Goal: Task Accomplishment & Management: Manage account settings

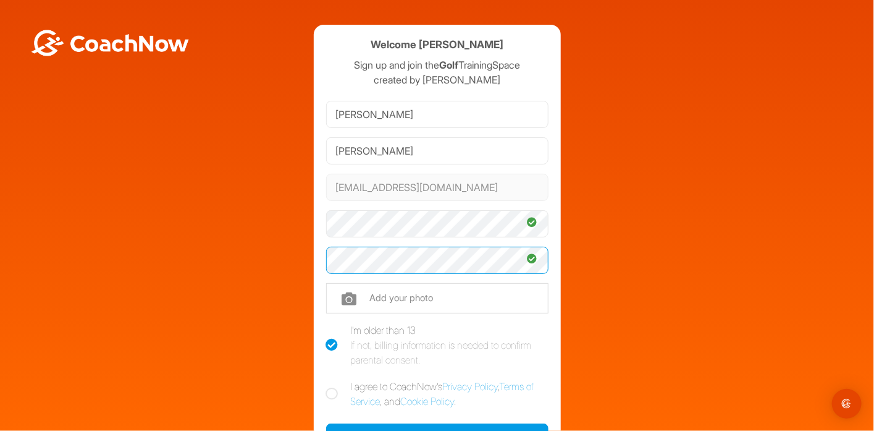
scroll to position [62, 0]
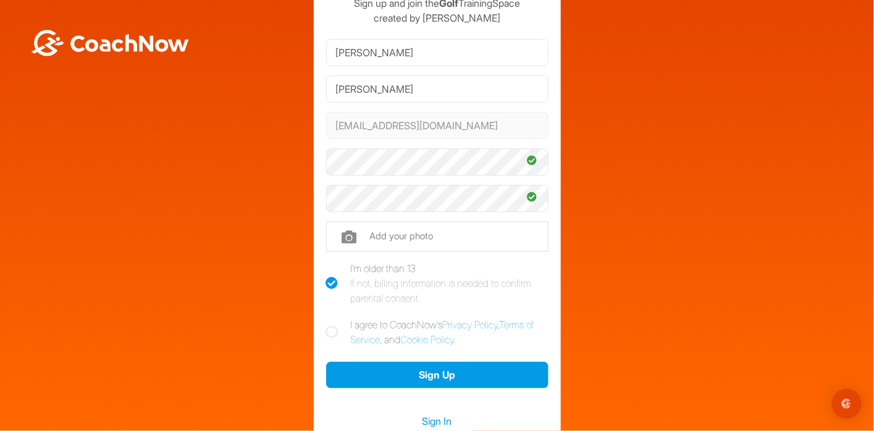
click at [330, 330] on icon at bounding box center [332, 332] width 12 height 12
click at [330, 325] on input "I agree to CoachNow's Privacy Policy , Terms of Service , and Cookie Policy ." at bounding box center [330, 321] width 8 height 8
checkbox input "true"
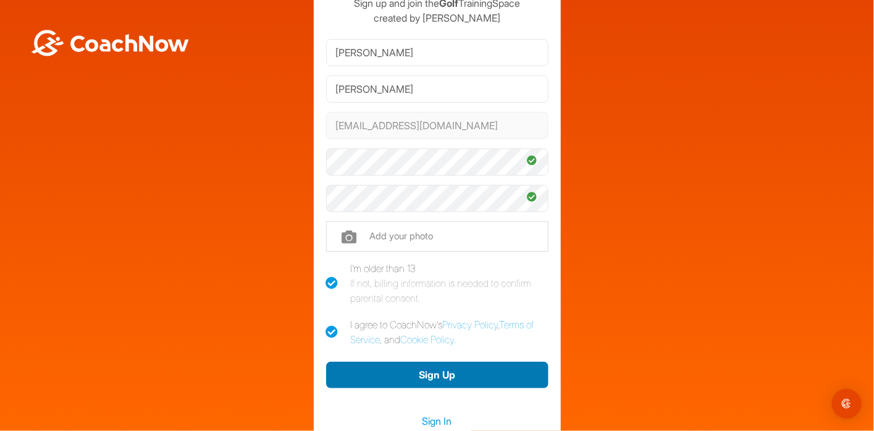
click at [417, 372] on button "Sign Up" at bounding box center [437, 374] width 222 height 27
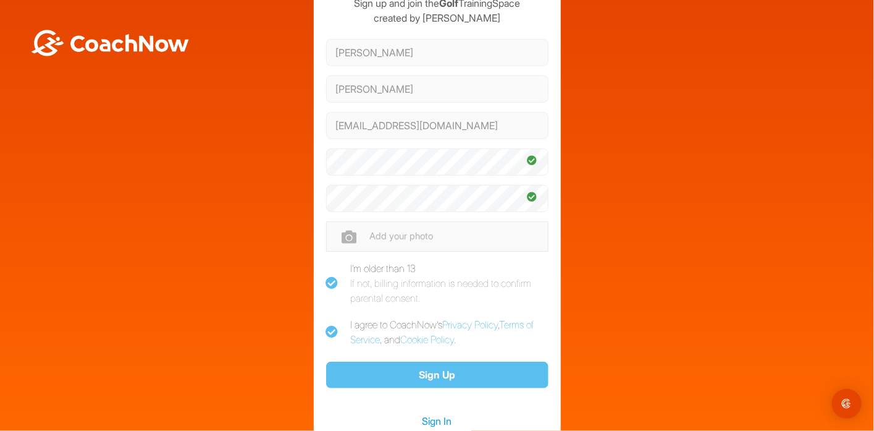
scroll to position [0, 0]
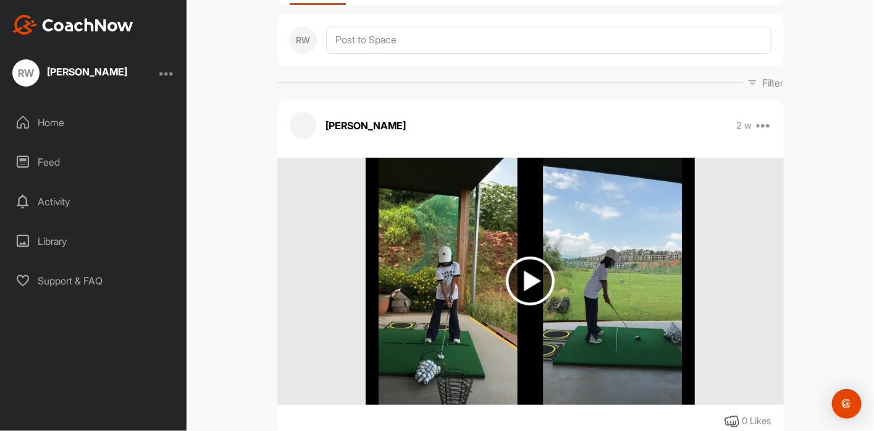
scroll to position [185, 0]
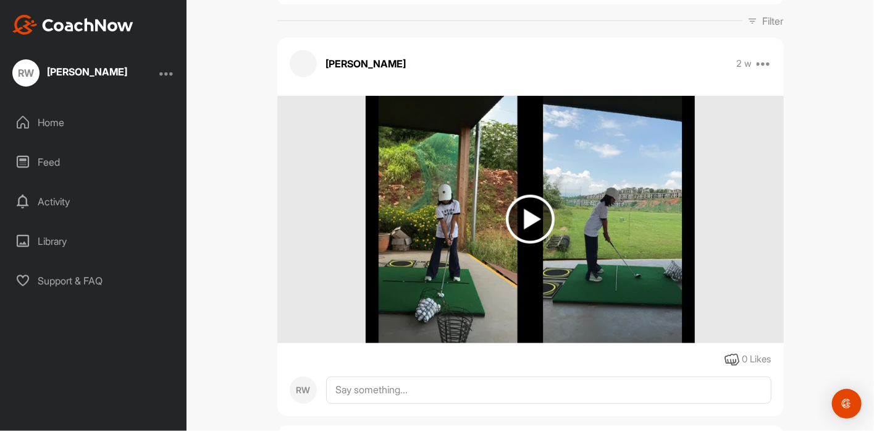
click at [529, 210] on img at bounding box center [530, 219] width 49 height 49
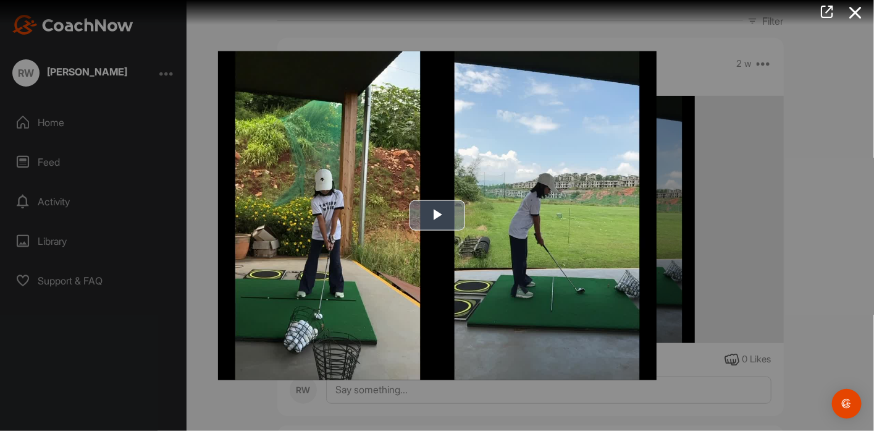
click at [437, 216] on span "Video Player" at bounding box center [437, 216] width 0 height 0
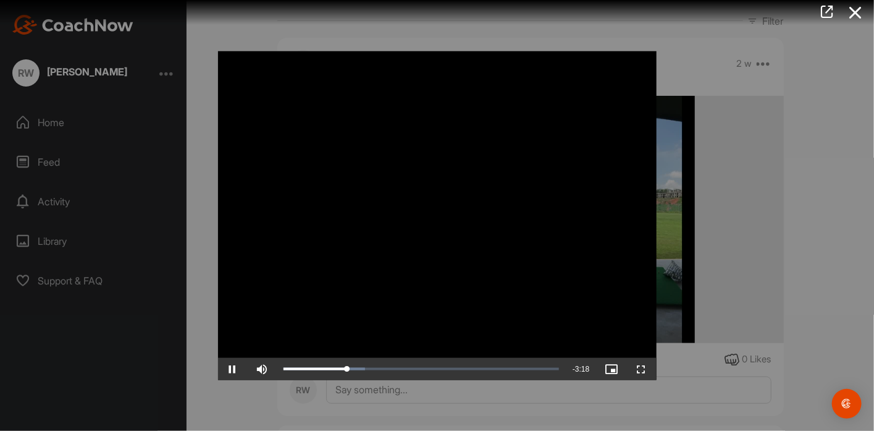
click at [496, 225] on video "Video Player" at bounding box center [437, 215] width 439 height 329
click at [226, 369] on span "Video Player" at bounding box center [233, 369] width 30 height 0
click at [848, 16] on icon at bounding box center [856, 12] width 28 height 23
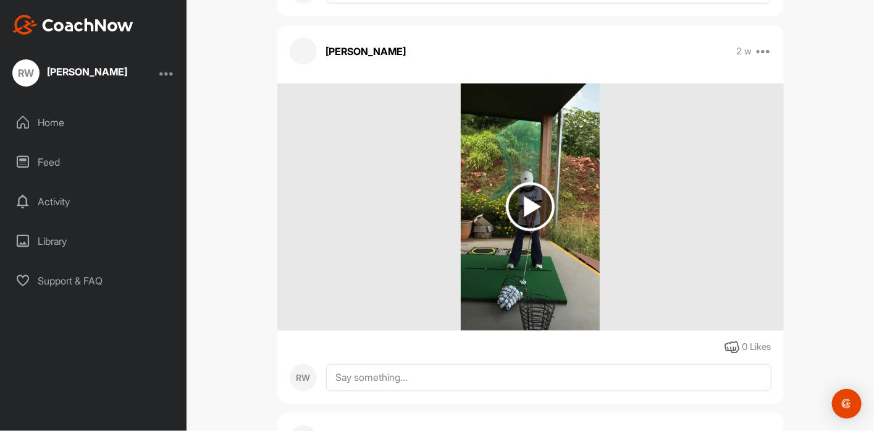
scroll to position [618, 0]
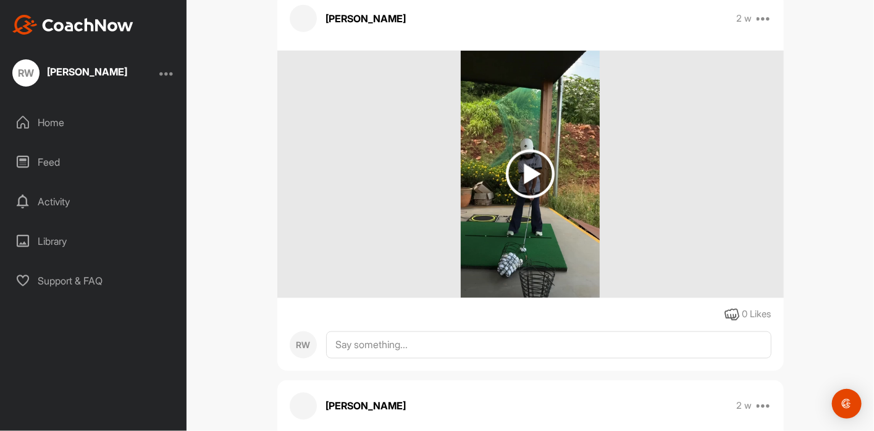
click at [528, 172] on img at bounding box center [530, 174] width 49 height 49
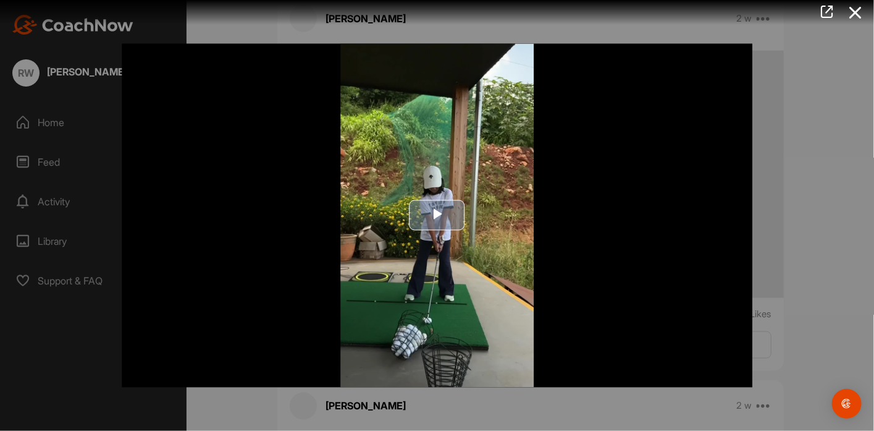
click at [437, 215] on span "Video Player" at bounding box center [437, 215] width 0 height 0
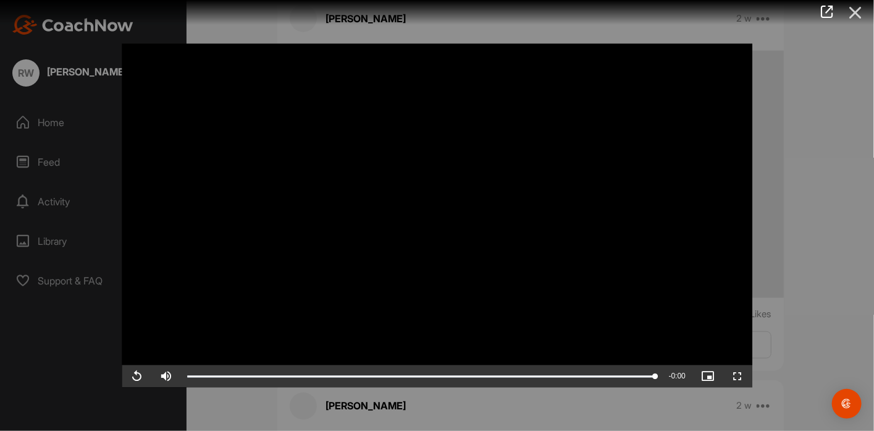
click at [863, 14] on icon at bounding box center [856, 12] width 28 height 23
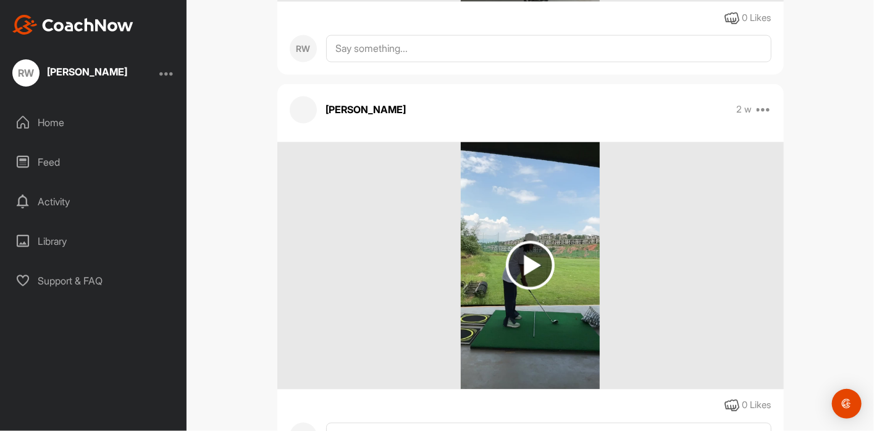
scroll to position [982, 0]
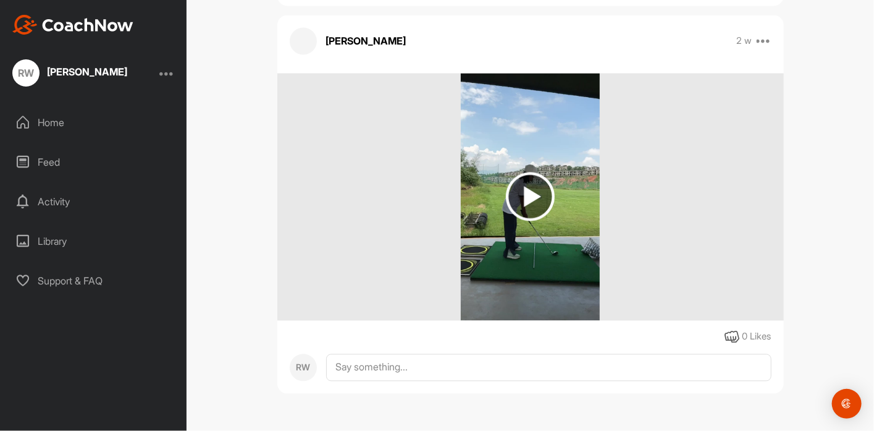
click at [514, 219] on img at bounding box center [530, 196] width 49 height 49
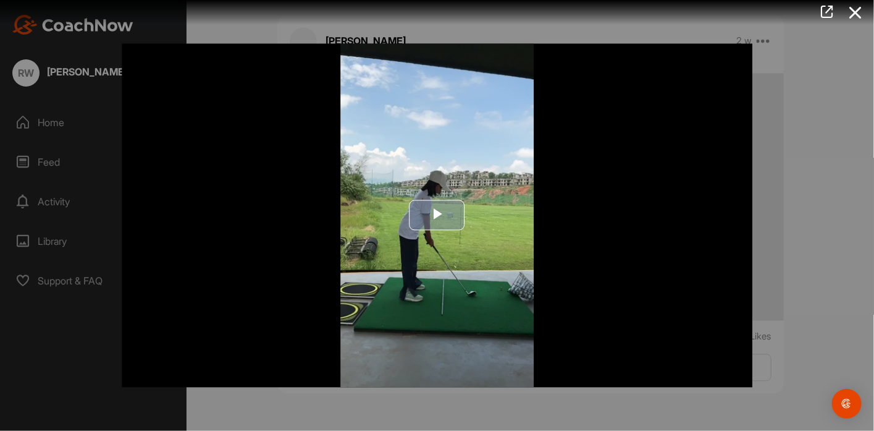
click at [437, 215] on span "Video Player" at bounding box center [437, 215] width 0 height 0
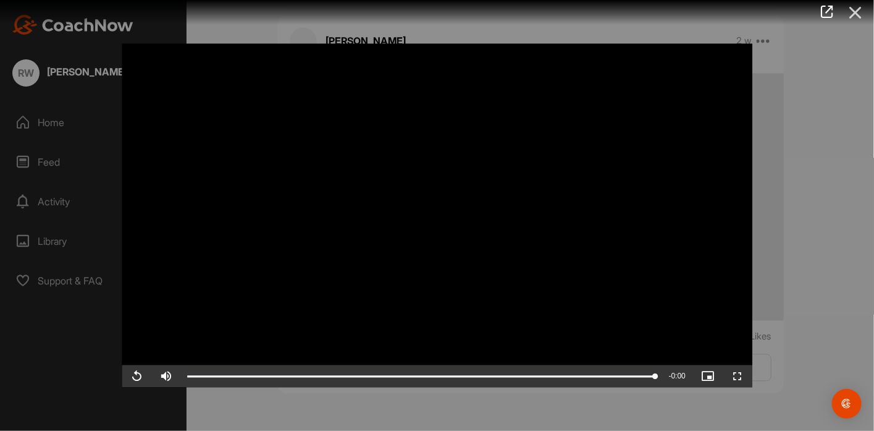
click at [854, 10] on icon at bounding box center [856, 12] width 28 height 23
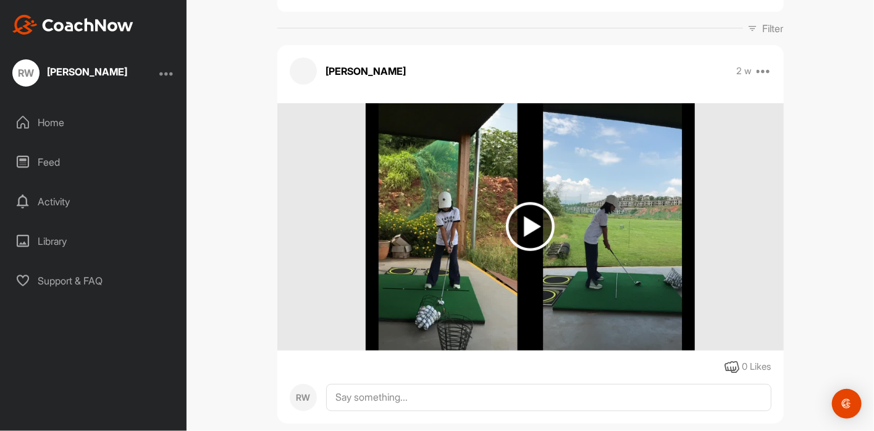
scroll to position [0, 0]
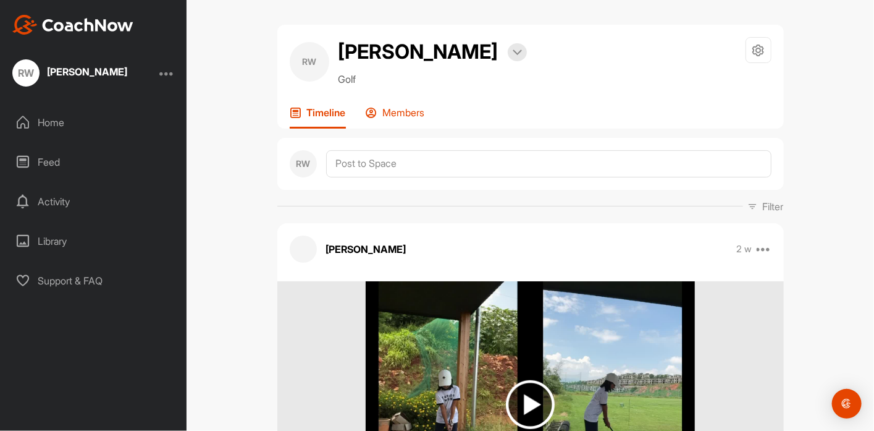
click at [415, 116] on p "Members" at bounding box center [404, 112] width 42 height 12
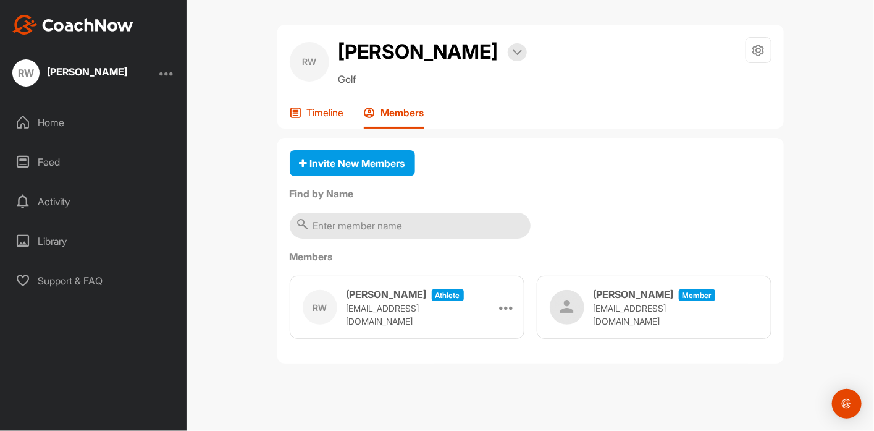
click at [328, 116] on p "Timeline" at bounding box center [325, 112] width 37 height 12
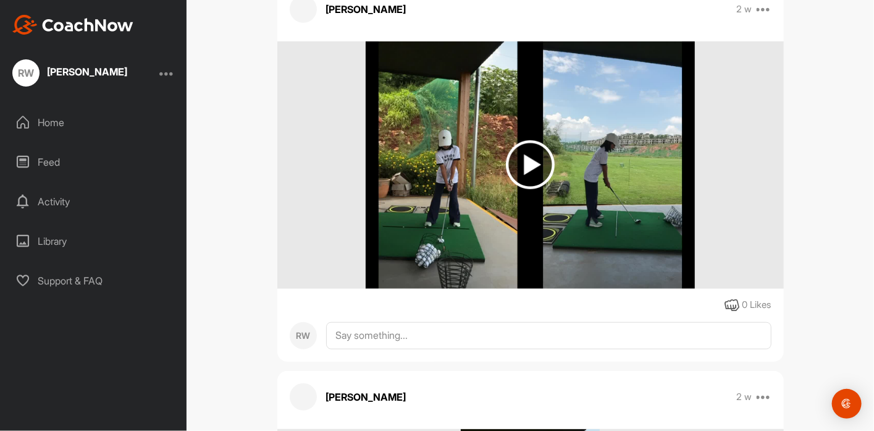
scroll to position [179, 0]
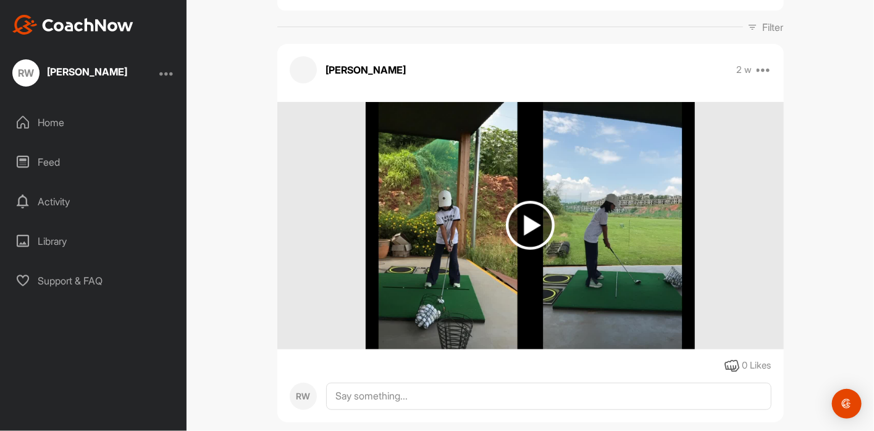
click at [626, 190] on img at bounding box center [530, 225] width 329 height 247
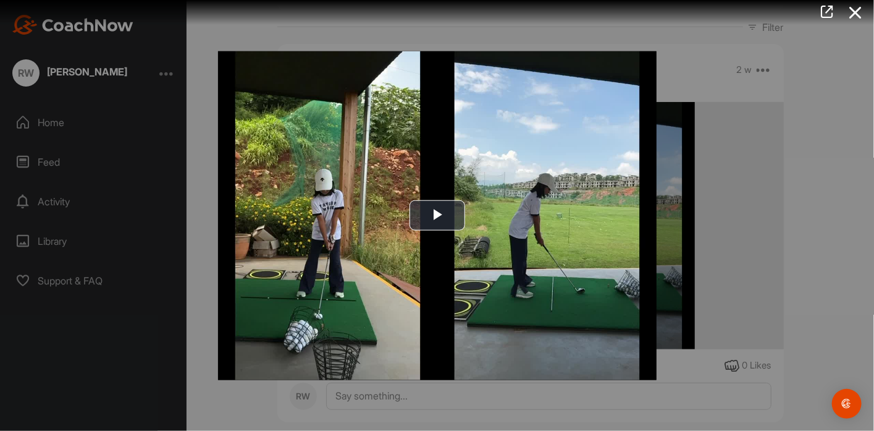
drag, startPoint x: 594, startPoint y: 200, endPoint x: 785, endPoint y: 132, distance: 202.1
click at [785, 132] on div at bounding box center [437, 215] width 874 height 431
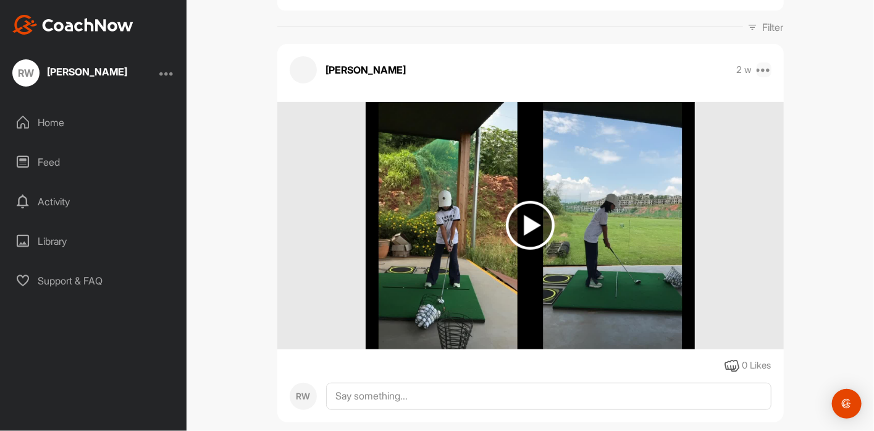
click at [762, 67] on icon at bounding box center [764, 69] width 15 height 15
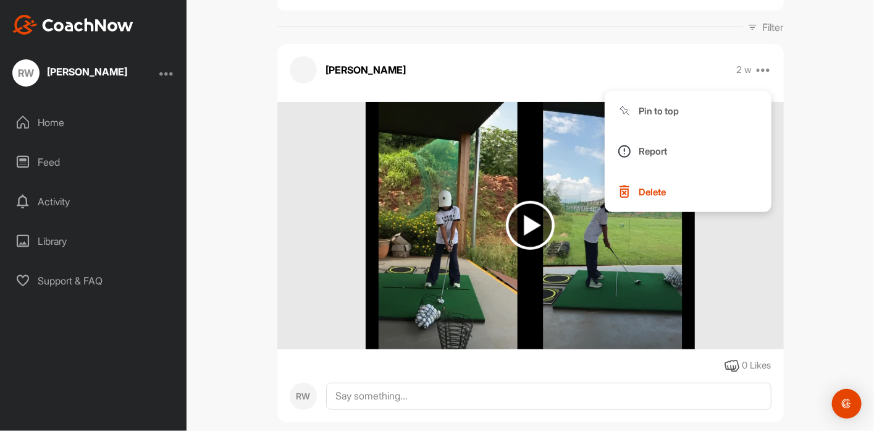
click at [842, 200] on div "RW Rachel Wang Bookings Golf Space Settings Your Notifications Leave Space Time…" at bounding box center [531, 215] width 688 height 431
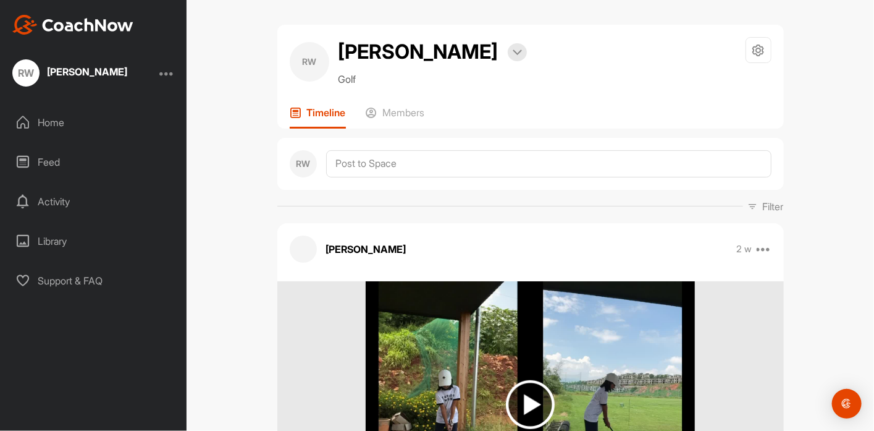
scroll to position [0, 0]
